Goal: Task Accomplishment & Management: Complete application form

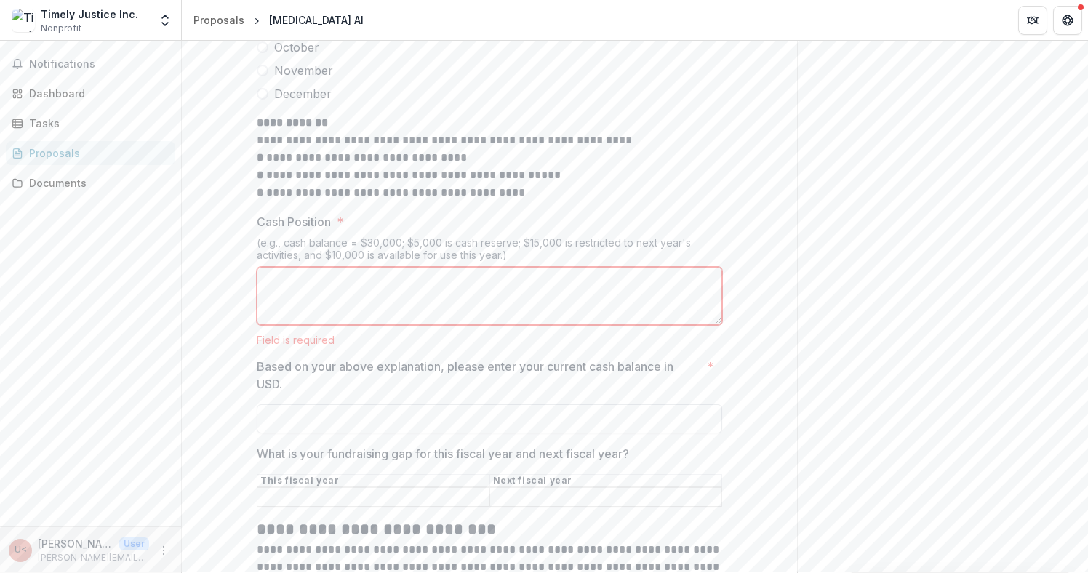
scroll to position [6635, 0]
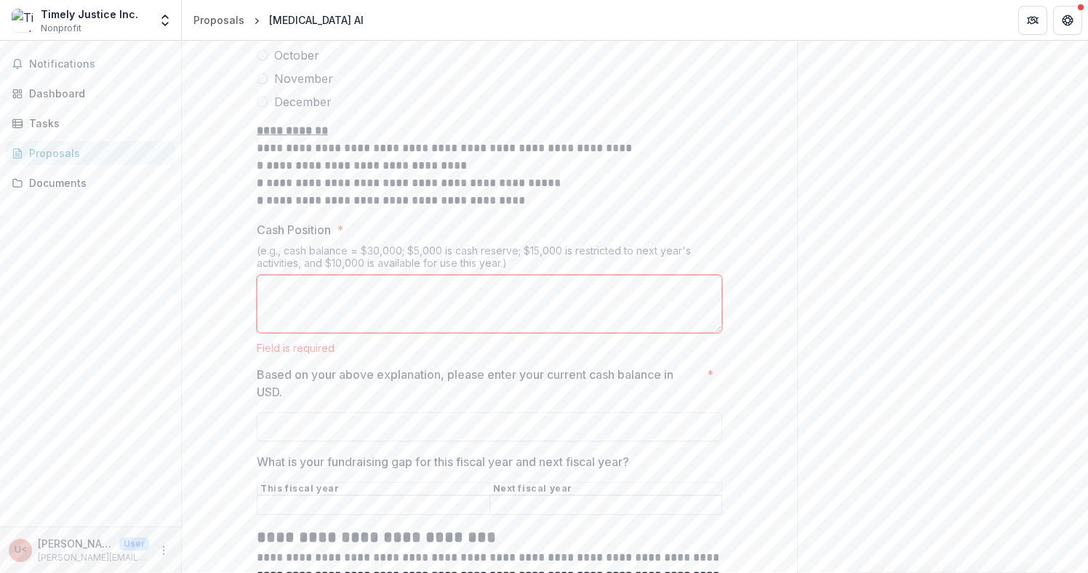
click at [387, 275] on textarea "Cash Position *" at bounding box center [489, 304] width 465 height 58
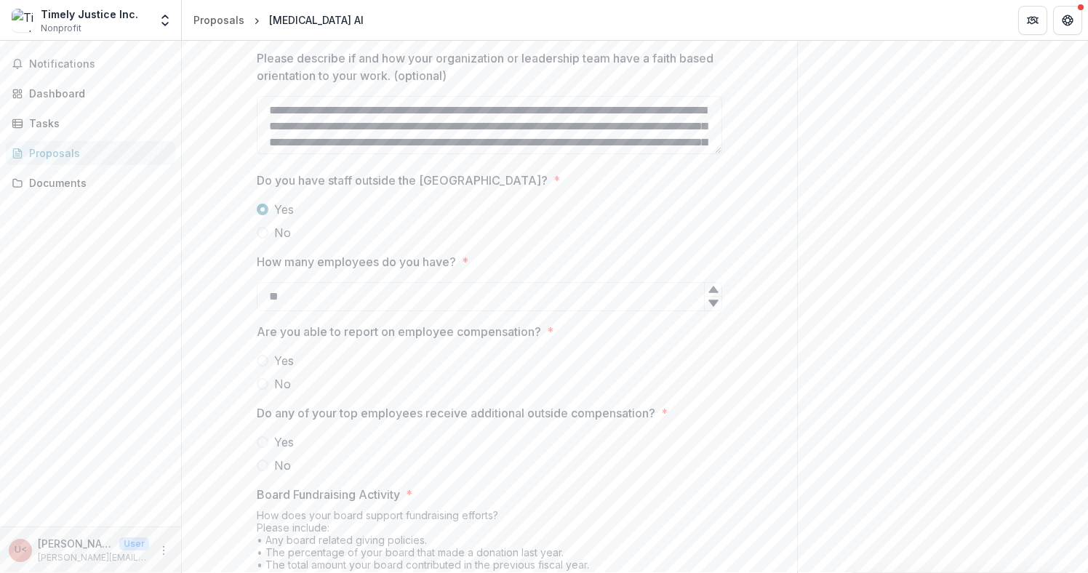
scroll to position [8019, 0]
click at [261, 354] on span at bounding box center [263, 360] width 12 height 12
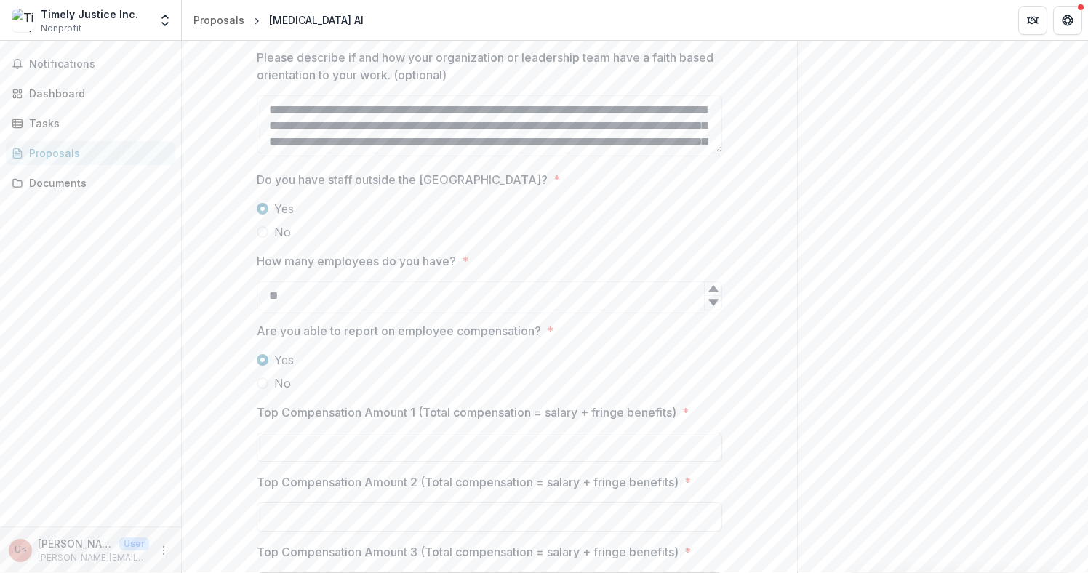
click at [263, 377] on span at bounding box center [263, 383] width 12 height 12
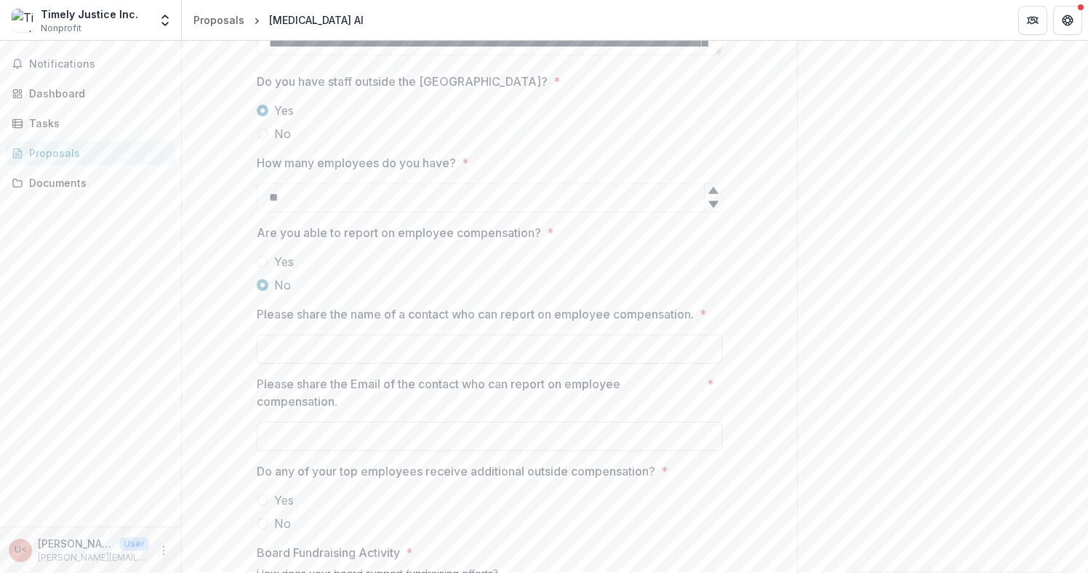
scroll to position [8125, 0]
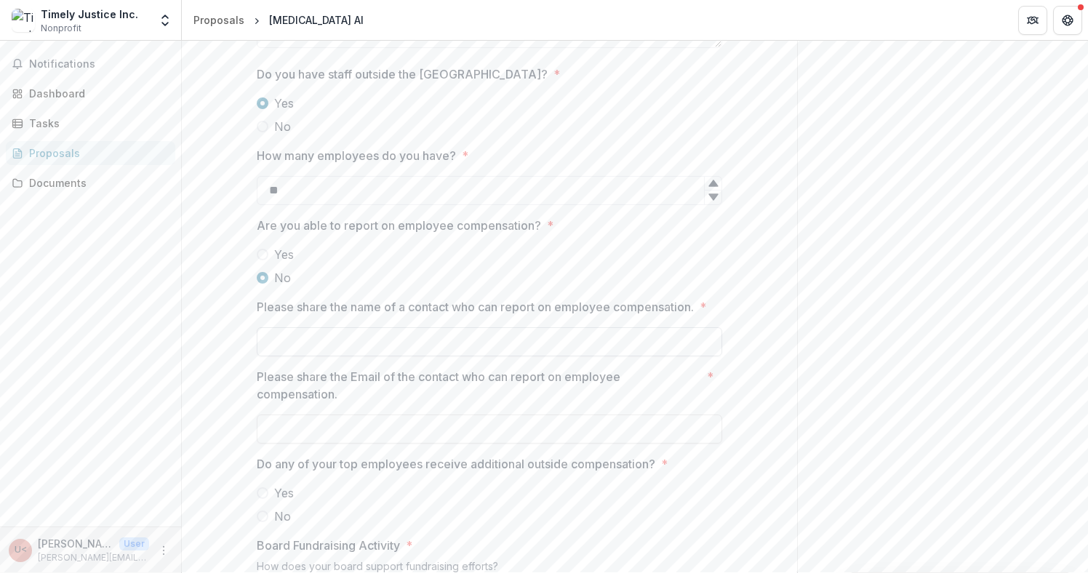
click at [316, 327] on input "Please share the name of a contact who can report on employee compensation. *" at bounding box center [489, 341] width 465 height 29
click at [258, 249] on span at bounding box center [263, 255] width 12 height 12
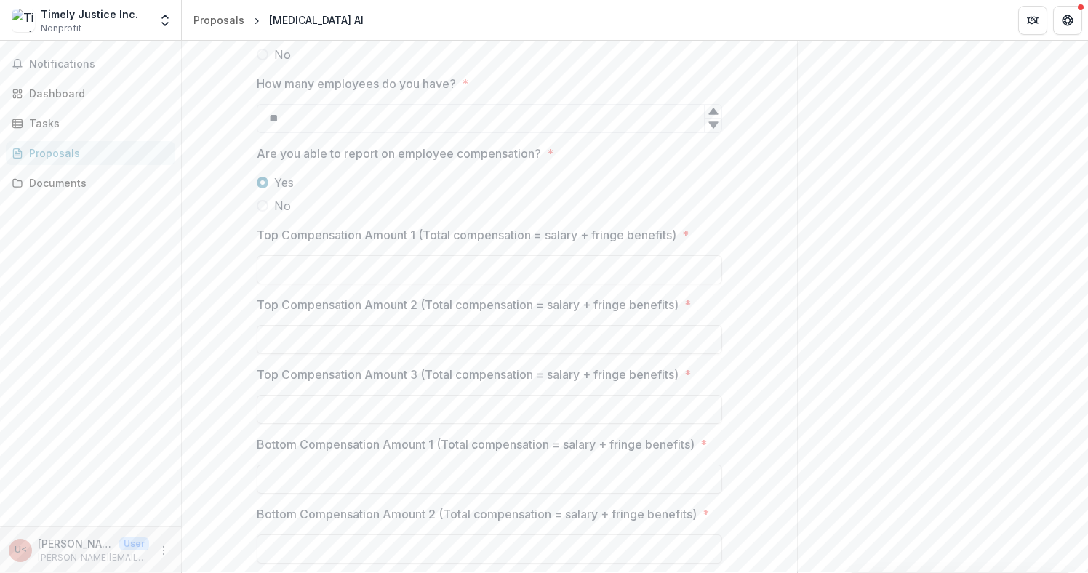
scroll to position [8183, 0]
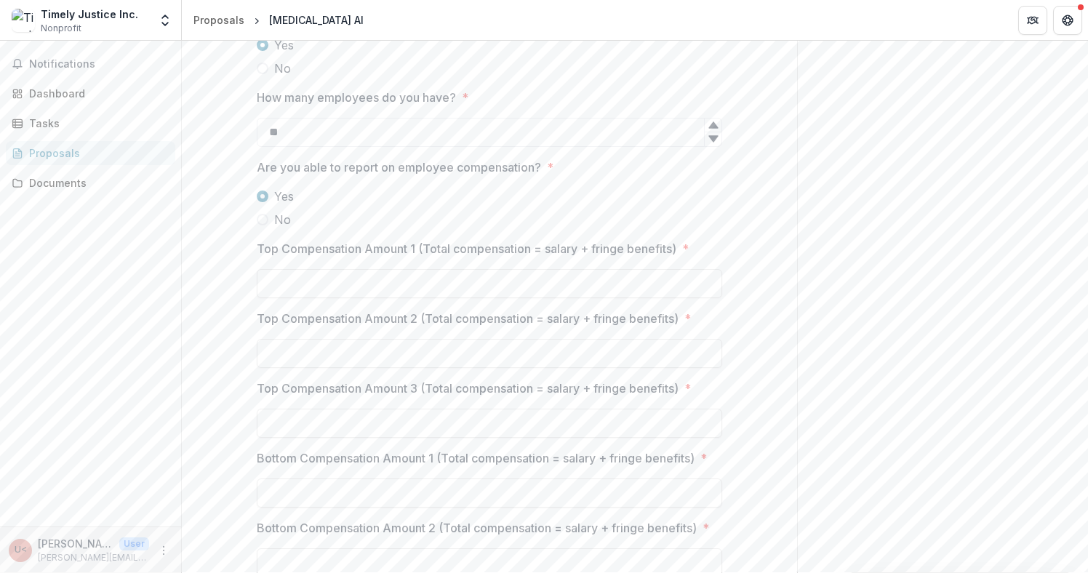
click at [259, 214] on span at bounding box center [263, 220] width 12 height 12
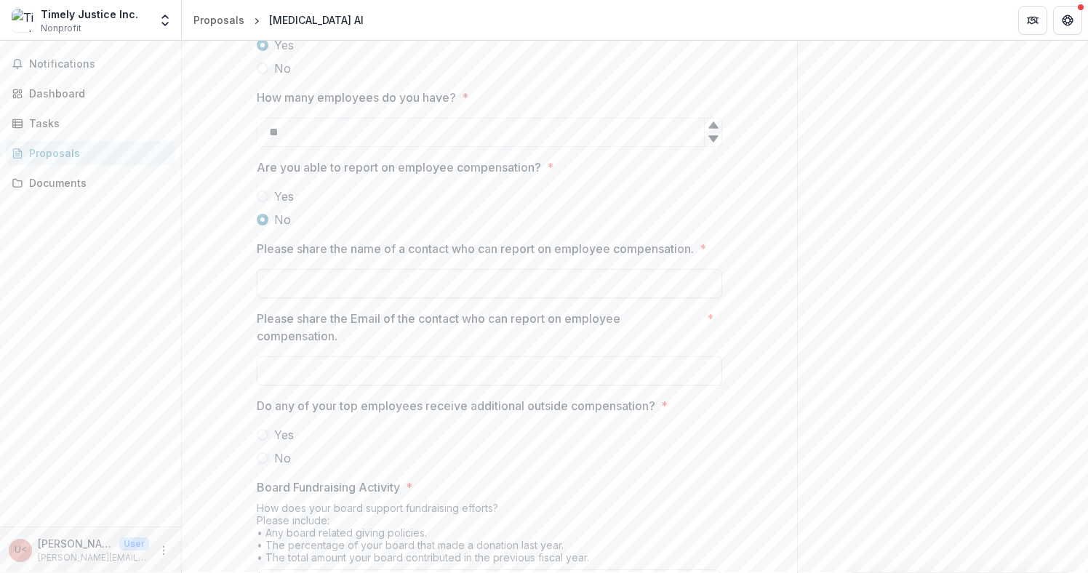
scroll to position [8191, 0]
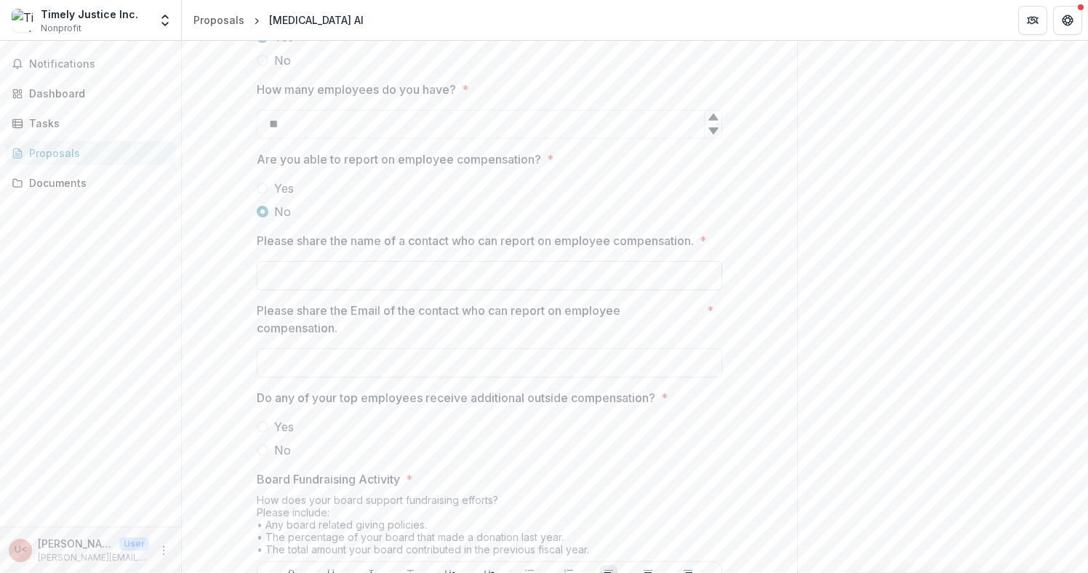
click at [313, 261] on input "Please share the name of a contact who can report on employee compensation. *" at bounding box center [489, 275] width 465 height 29
type input "**********"
click at [332, 348] on input "Please share the Email of the contact who can report on employee compensation. *" at bounding box center [489, 362] width 465 height 29
type input "**********"
